Goal: Entertainment & Leisure: Consume media (video, audio)

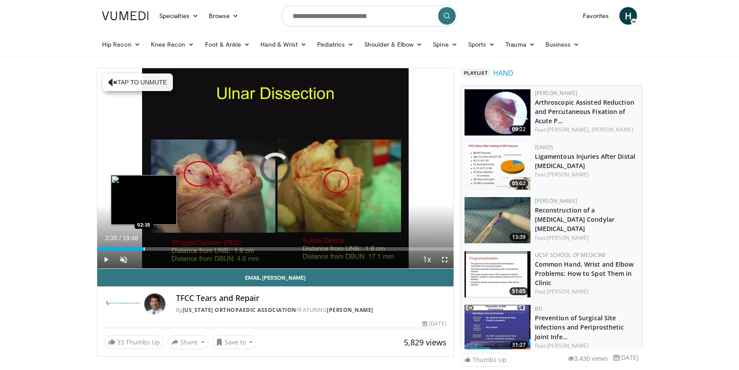
click at [144, 249] on div "Progress Bar" at bounding box center [144, 249] width 1 height 4
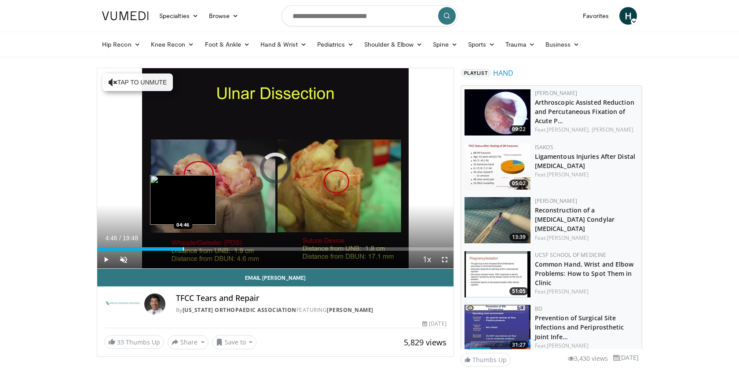
click at [183, 248] on div "Progress Bar" at bounding box center [183, 249] width 1 height 4
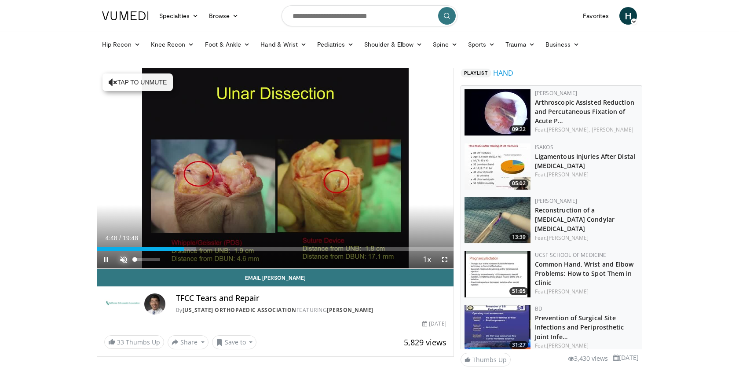
click at [124, 263] on span "Video Player" at bounding box center [124, 260] width 18 height 18
click at [447, 261] on span "Video Player" at bounding box center [445, 260] width 18 height 18
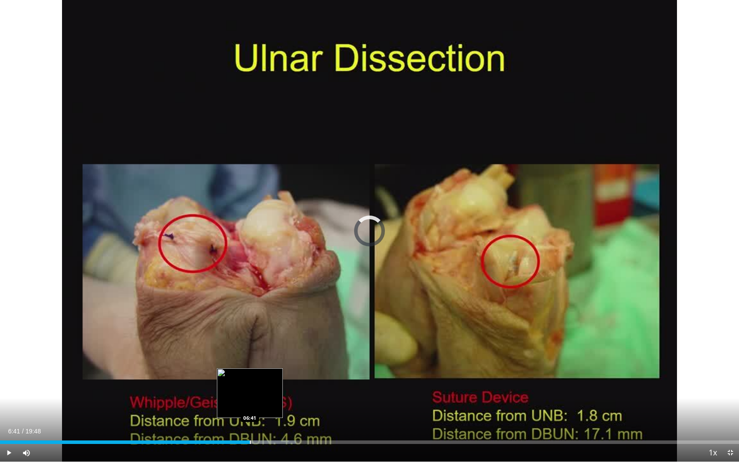
click at [250, 369] on div "Progress Bar" at bounding box center [250, 442] width 1 height 4
click at [238, 369] on div "Progress Bar" at bounding box center [238, 442] width 1 height 4
click at [244, 369] on div "Progress Bar" at bounding box center [243, 442] width 1 height 4
click at [248, 369] on div "Progress Bar" at bounding box center [248, 442] width 1 height 4
click at [5, 369] on span "Video Player" at bounding box center [9, 453] width 18 height 18
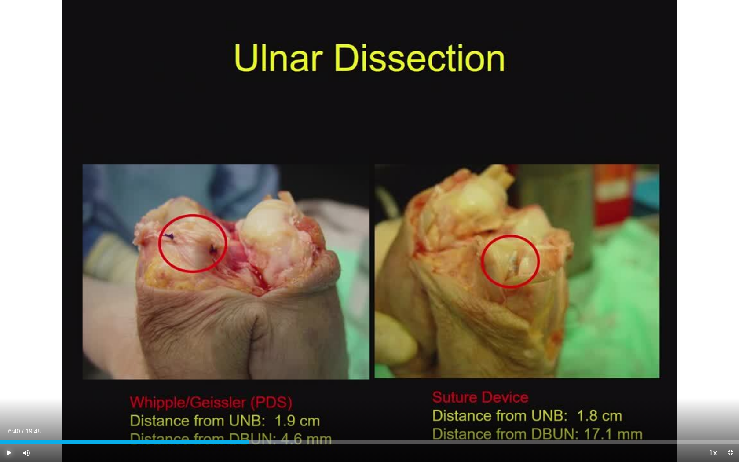
click at [5, 369] on span "Video Player" at bounding box center [9, 453] width 18 height 18
click at [281, 369] on div "Progress Bar" at bounding box center [281, 442] width 1 height 4
click at [289, 369] on div "Current Time 7:31 / Duration 19:48 Pause Skip Backward Skip Forward Mute Loaded…" at bounding box center [369, 453] width 739 height 18
click at [288, 369] on div "Progress Bar" at bounding box center [288, 442] width 1 height 4
click at [294, 369] on div "Progress Bar" at bounding box center [294, 442] width 1 height 4
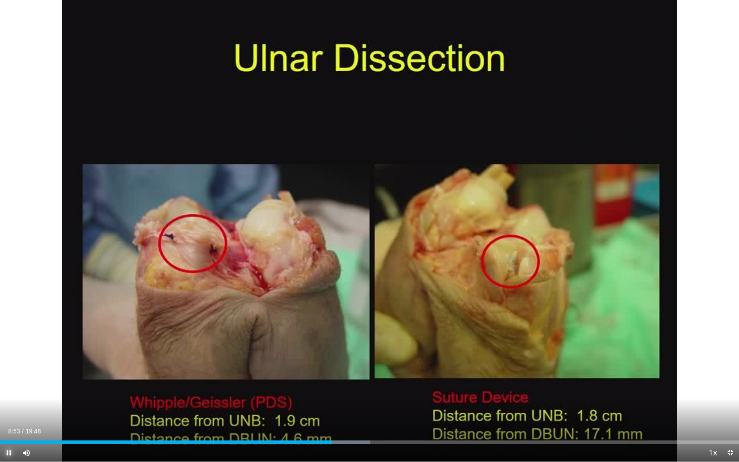
click at [8, 369] on span "Video Player" at bounding box center [9, 453] width 18 height 18
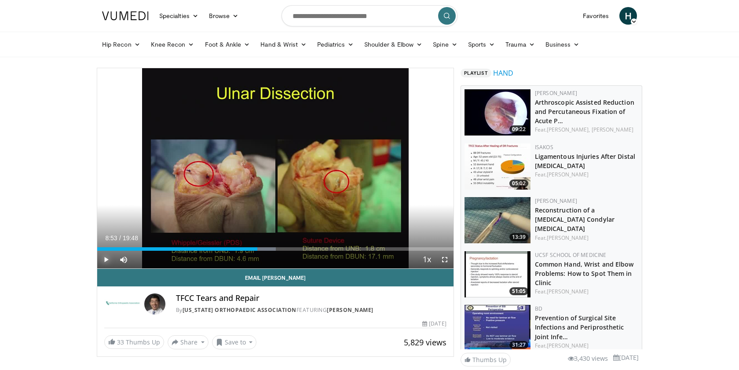
click at [106, 262] on span "Video Player" at bounding box center [106, 260] width 18 height 18
click at [444, 259] on span "Video Player" at bounding box center [445, 260] width 18 height 18
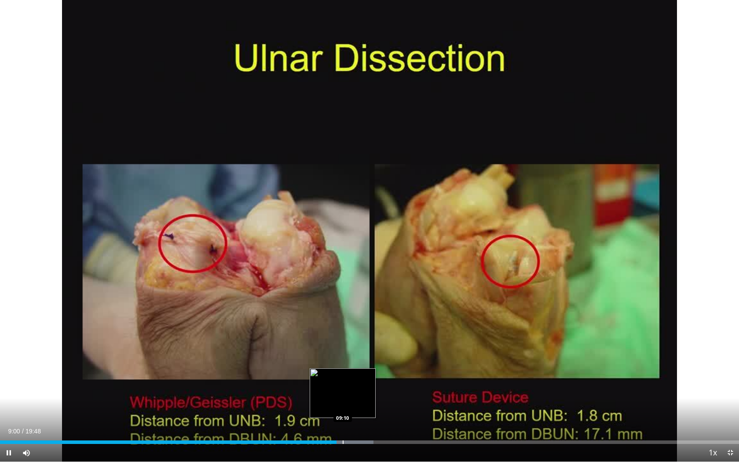
click at [342, 369] on div "Progress Bar" at bounding box center [342, 442] width 1 height 4
click at [347, 369] on div "Progress Bar" at bounding box center [347, 442] width 1 height 4
click at [349, 369] on div "Progress Bar" at bounding box center [348, 442] width 1 height 4
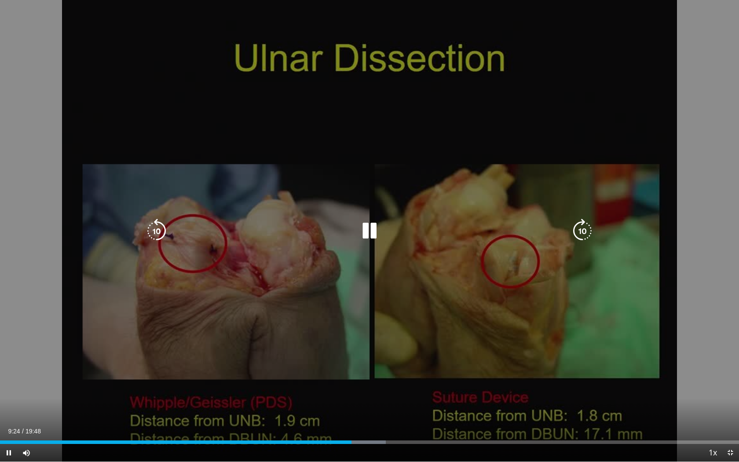
click at [357, 369] on div "10 seconds Tap to unmute" at bounding box center [369, 230] width 739 height 461
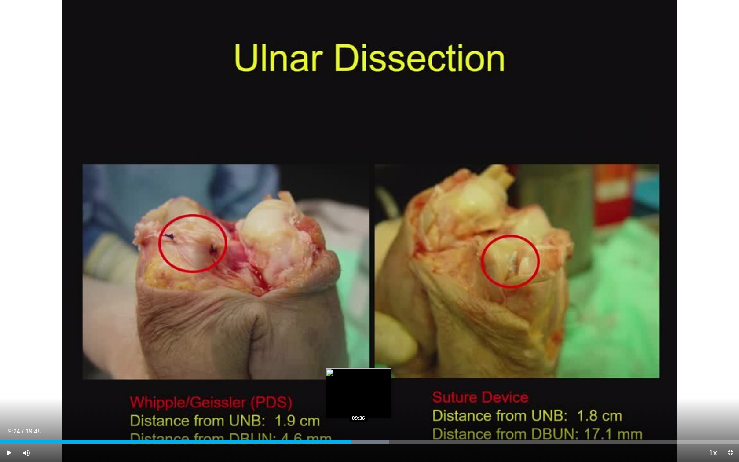
click at [359, 369] on div "Progress Bar" at bounding box center [358, 442] width 1 height 4
click at [7, 369] on span "Video Player" at bounding box center [9, 453] width 18 height 18
click at [368, 369] on div "Current Time 9:40 / Duration 19:48 Pause Skip Backward Skip Forward Mute 100% L…" at bounding box center [369, 453] width 739 height 18
click at [370, 369] on div "Progress Bar" at bounding box center [370, 442] width 1 height 4
click at [378, 369] on div "Progress Bar" at bounding box center [378, 442] width 1 height 4
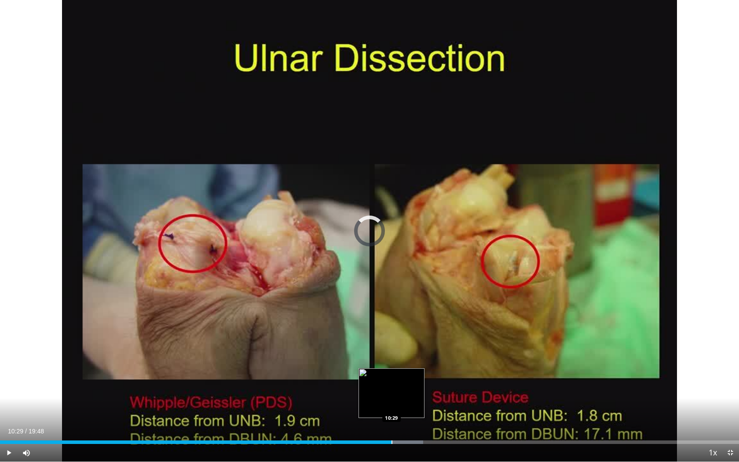
click at [391, 369] on div "Progress Bar" at bounding box center [391, 442] width 1 height 4
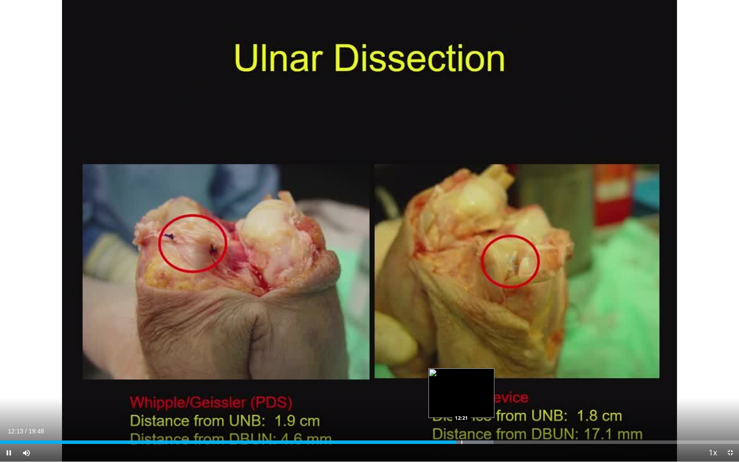
click at [461, 369] on div "Progress Bar" at bounding box center [461, 442] width 1 height 4
click at [467, 369] on div "Progress Bar" at bounding box center [467, 442] width 1 height 4
click at [459, 369] on div "Progress Bar" at bounding box center [459, 442] width 1 height 4
click at [484, 369] on div "Loaded : 69.87% 12:46 12:58" at bounding box center [369, 442] width 739 height 4
click at [490, 369] on div "Progress Bar" at bounding box center [490, 442] width 1 height 4
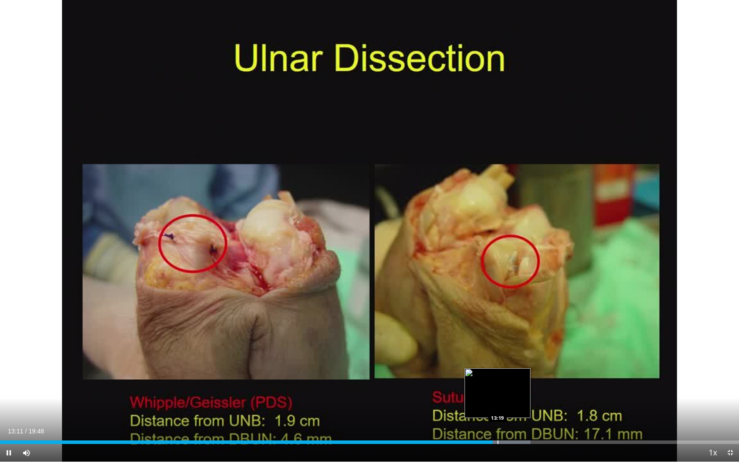
click at [498, 369] on div "Progress Bar" at bounding box center [497, 442] width 1 height 4
click at [508, 369] on div "Progress Bar" at bounding box center [508, 442] width 1 height 4
click at [513, 369] on div "Progress Bar" at bounding box center [513, 442] width 1 height 4
click at [517, 369] on div "Progress Bar" at bounding box center [517, 442] width 1 height 4
click at [525, 369] on div "Progress Bar" at bounding box center [525, 442] width 1 height 4
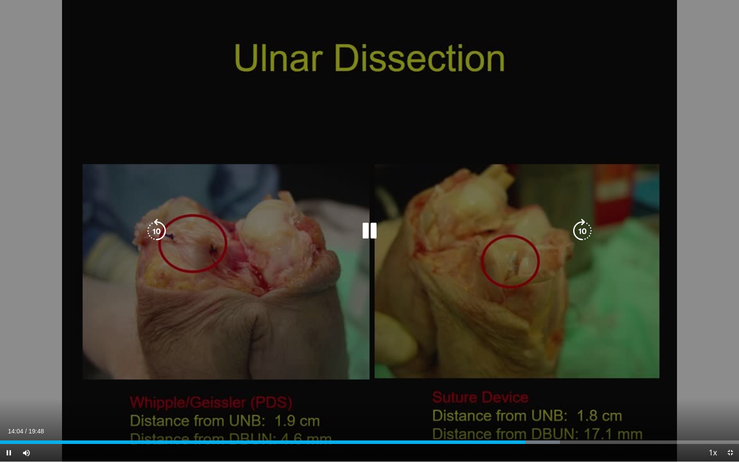
click at [532, 369] on video-js "**********" at bounding box center [369, 231] width 739 height 462
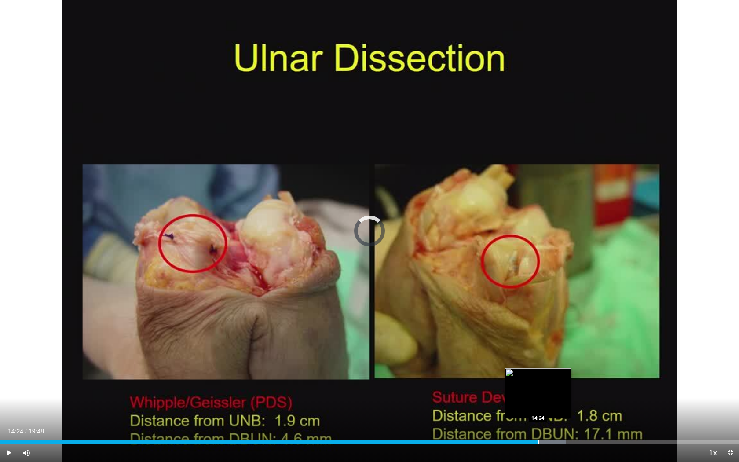
click at [538, 369] on div "Loaded : 76.60% 14:05 14:24" at bounding box center [369, 439] width 739 height 8
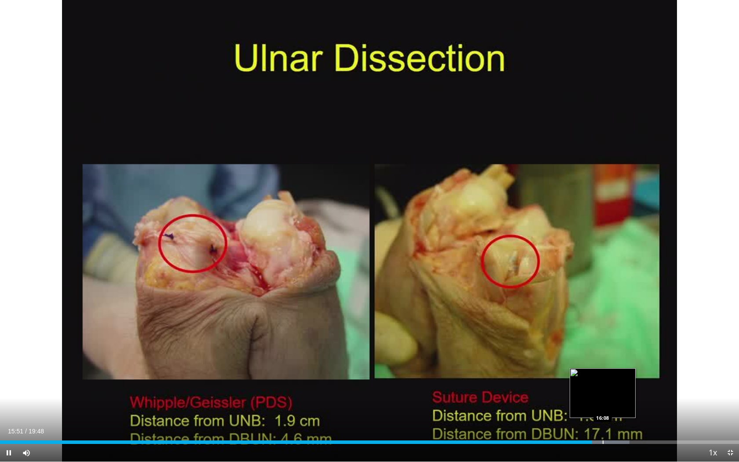
click at [602, 369] on div "Progress Bar" at bounding box center [602, 442] width 1 height 4
click at [609, 369] on div "Progress Bar" at bounding box center [609, 442] width 1 height 4
click at [620, 369] on div "Progress Bar" at bounding box center [620, 442] width 1 height 4
click at [629, 369] on div "Progress Bar" at bounding box center [628, 442] width 1 height 4
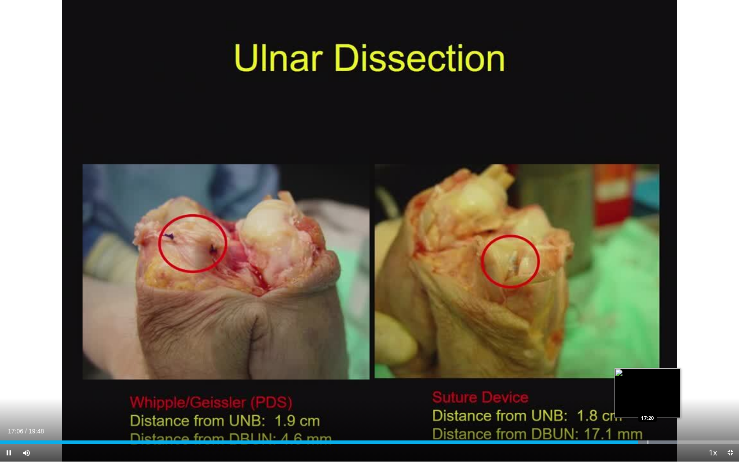
click at [647, 369] on div "Progress Bar" at bounding box center [647, 442] width 1 height 4
click at [660, 369] on div "Progress Bar" at bounding box center [660, 442] width 1 height 4
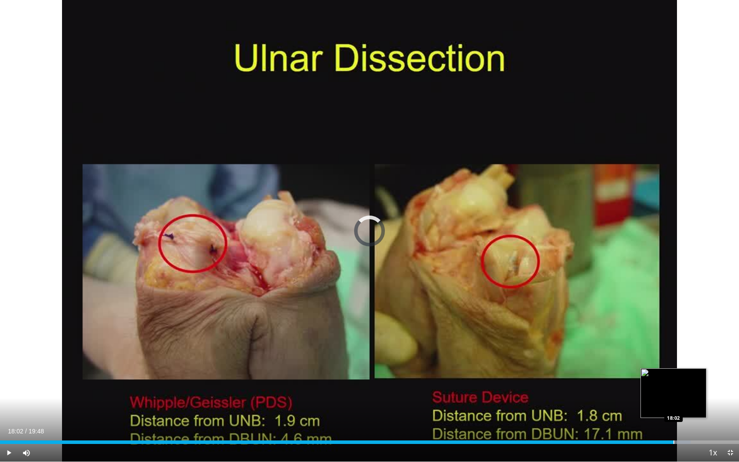
click at [673, 369] on div "Progress Bar" at bounding box center [673, 442] width 1 height 4
click at [678, 369] on div "Progress Bar" at bounding box center [677, 442] width 1 height 4
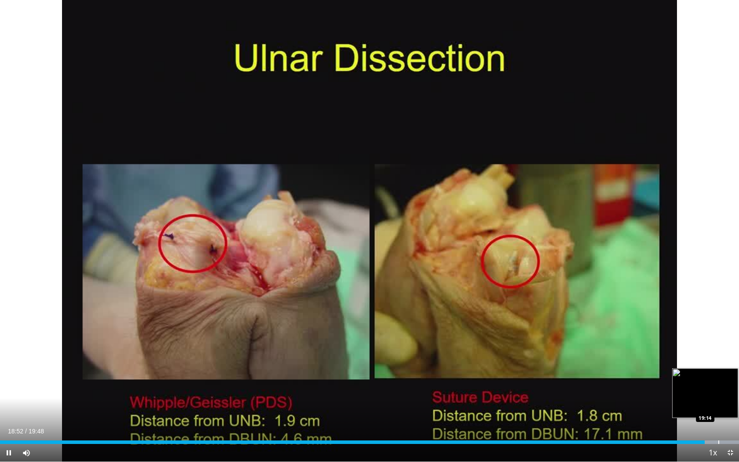
click at [718, 369] on div "Progress Bar" at bounding box center [718, 442] width 1 height 4
click at [729, 369] on span "Video Player" at bounding box center [730, 453] width 18 height 18
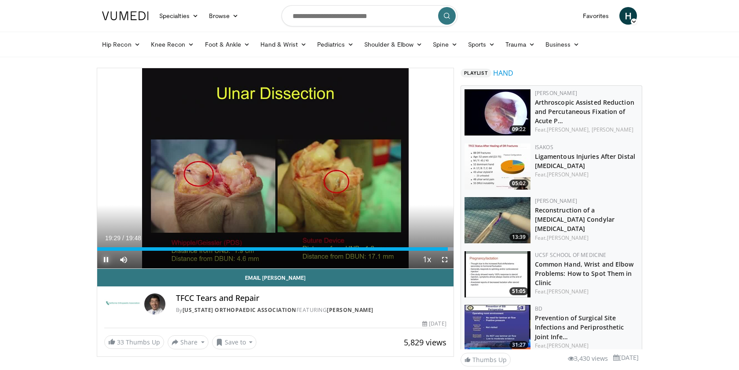
click at [105, 258] on span "Video Player" at bounding box center [106, 260] width 18 height 18
